Goal: Information Seeking & Learning: Learn about a topic

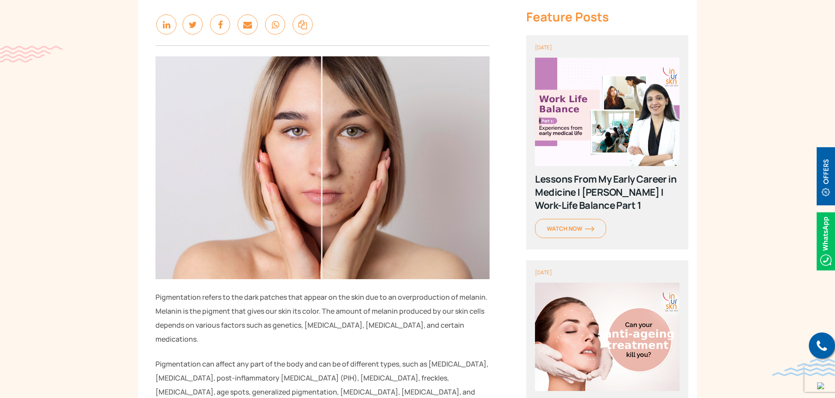
scroll to position [350, 0]
click at [359, 225] on img at bounding box center [323, 166] width 334 height 223
click at [294, 167] on img at bounding box center [323, 166] width 334 height 223
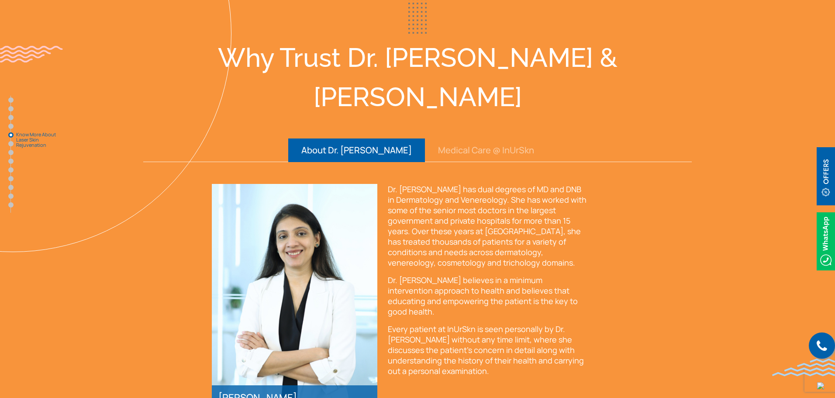
scroll to position [1879, 0]
